Goal: Check status: Check status

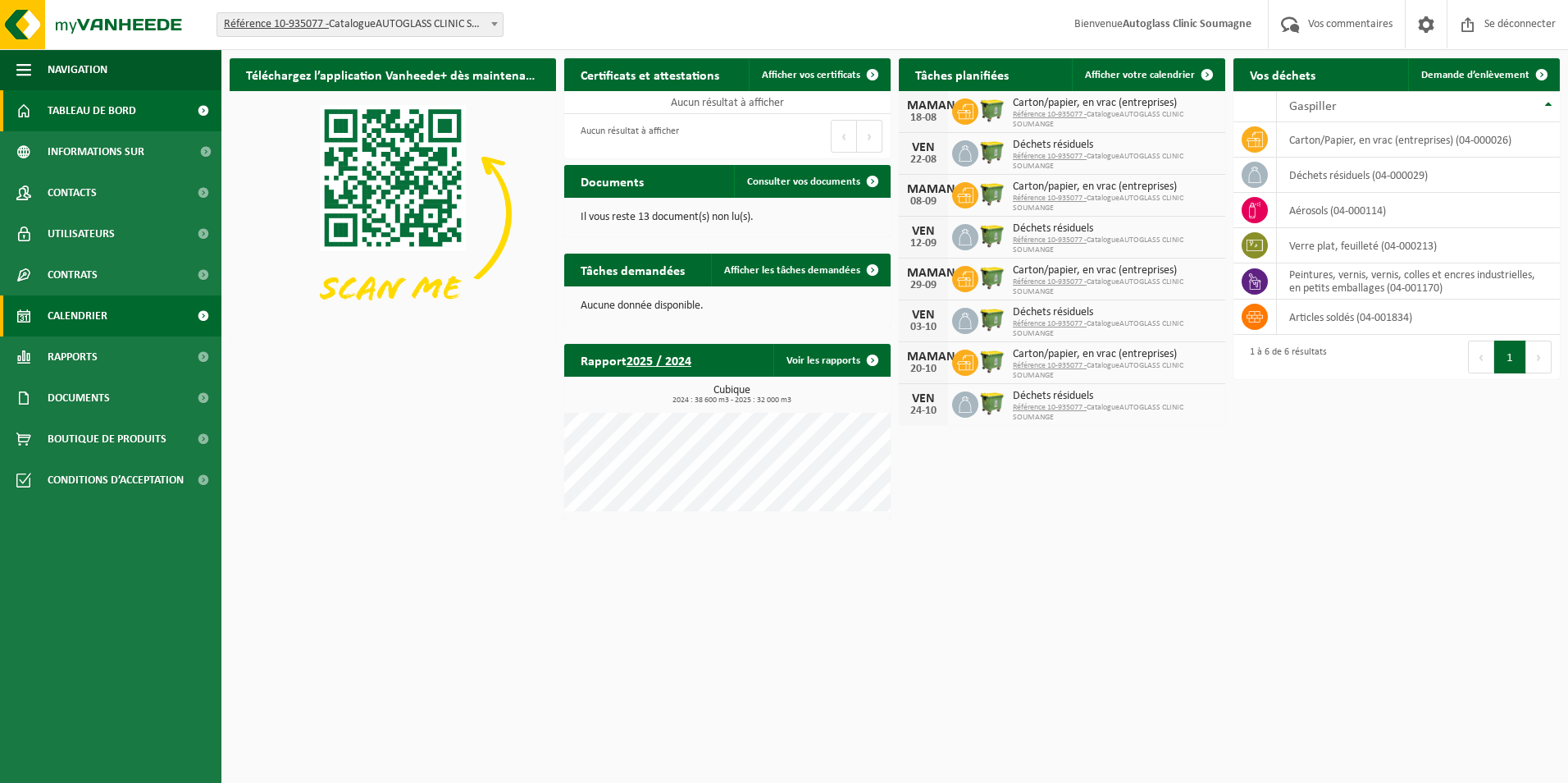
click at [80, 321] on span "Calendrier" at bounding box center [77, 316] width 60 height 41
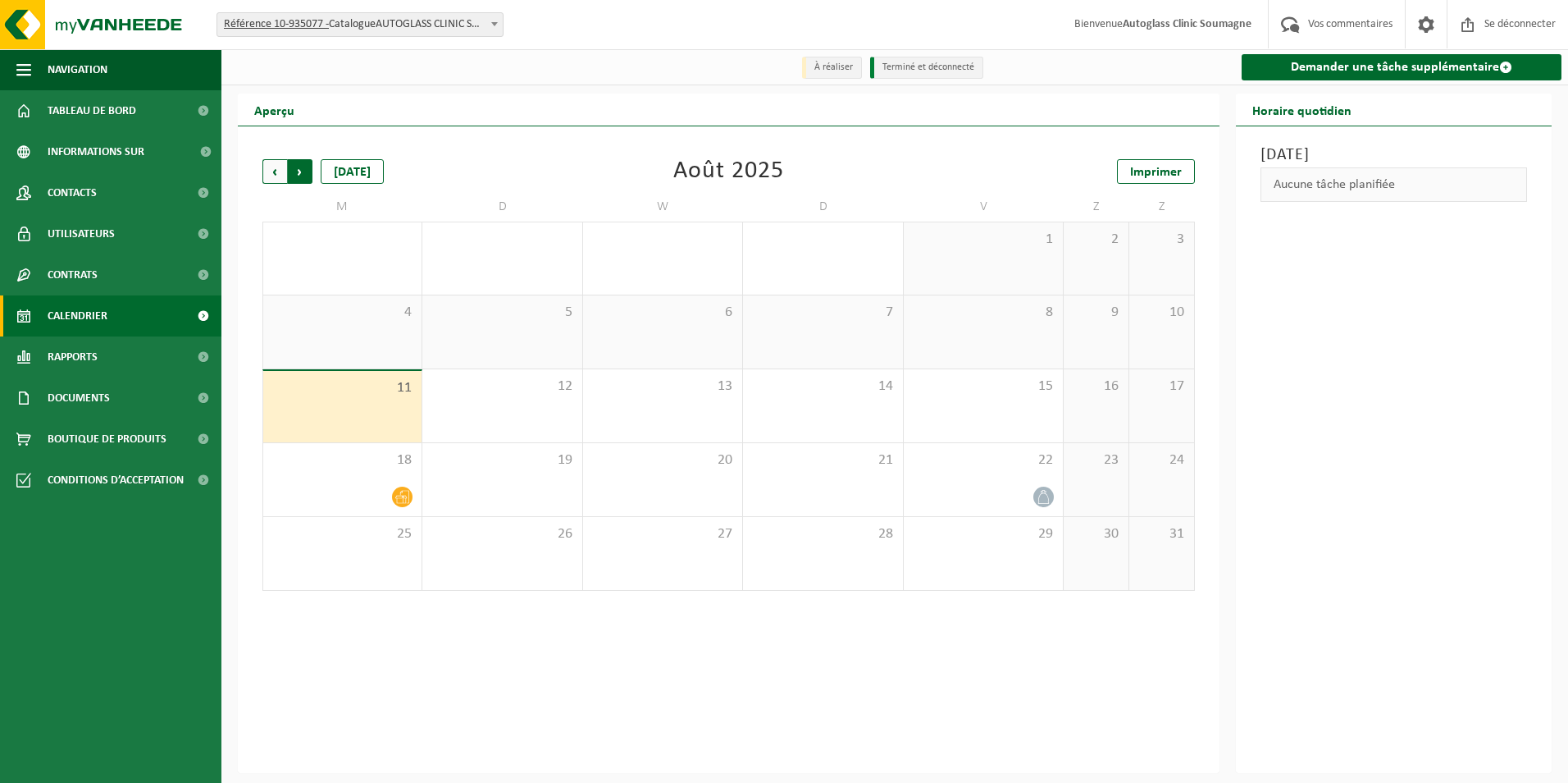
click at [279, 172] on span "Précédent" at bounding box center [274, 171] width 25 height 25
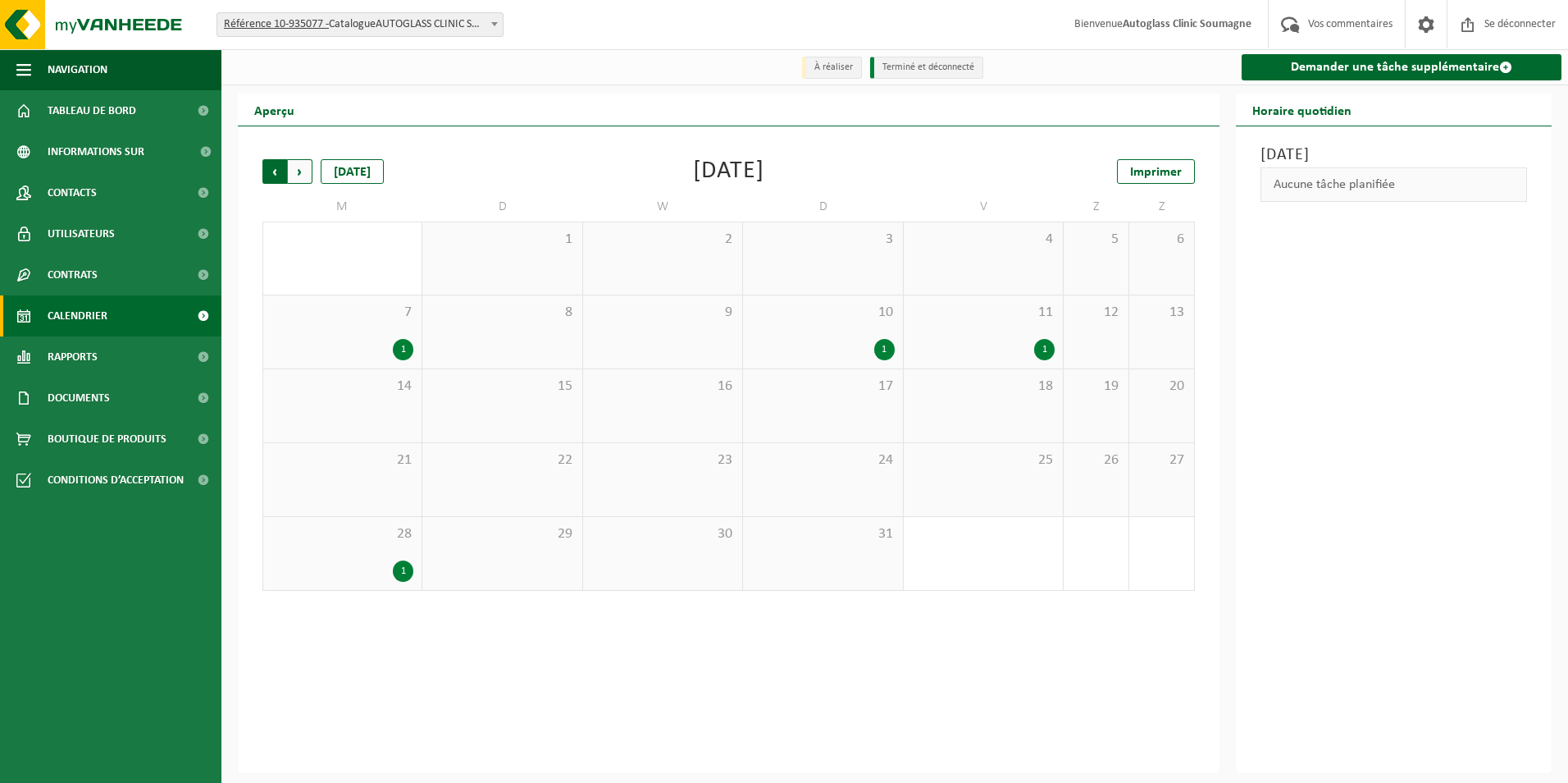
click at [298, 171] on span "Prochain" at bounding box center [300, 171] width 25 height 25
